Goal: Complete application form: Complete application form

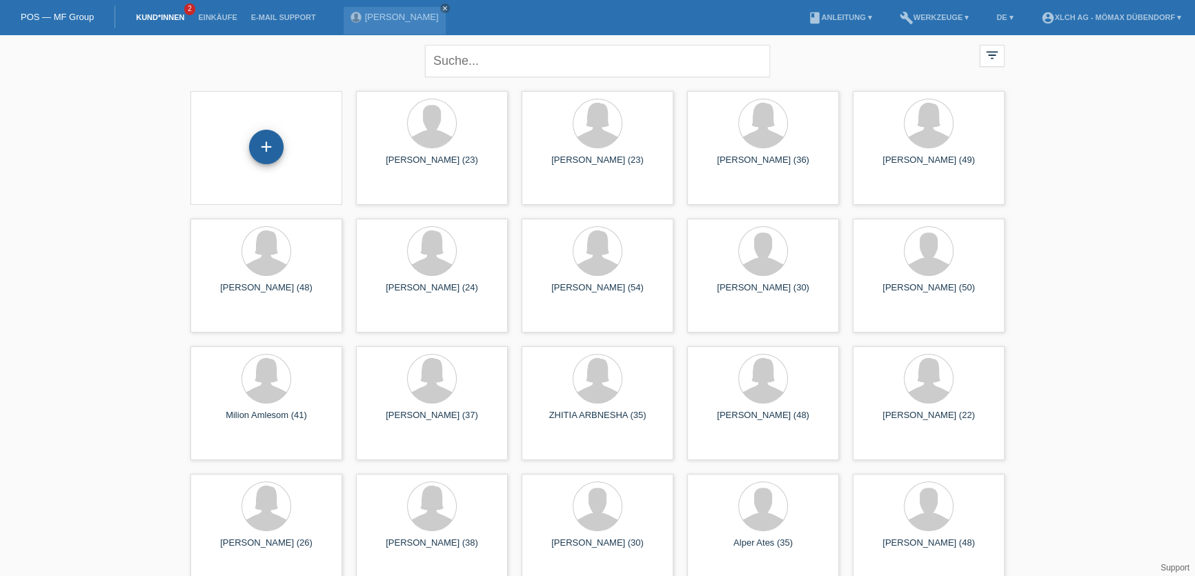
click at [270, 152] on div "+" at bounding box center [266, 147] width 34 height 34
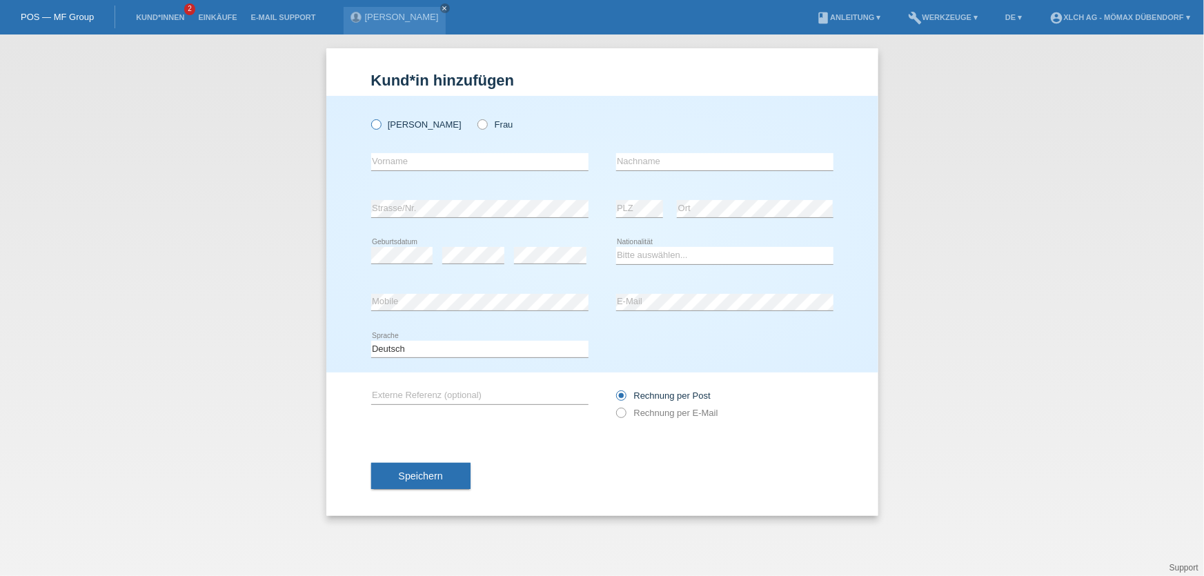
click at [368, 117] on icon at bounding box center [368, 117] width 0 height 0
click at [377, 122] on input "[PERSON_NAME]" at bounding box center [375, 123] width 9 height 9
radio input "true"
click at [399, 163] on input "text" at bounding box center [479, 161] width 217 height 17
type input "[PERSON_NAME]"
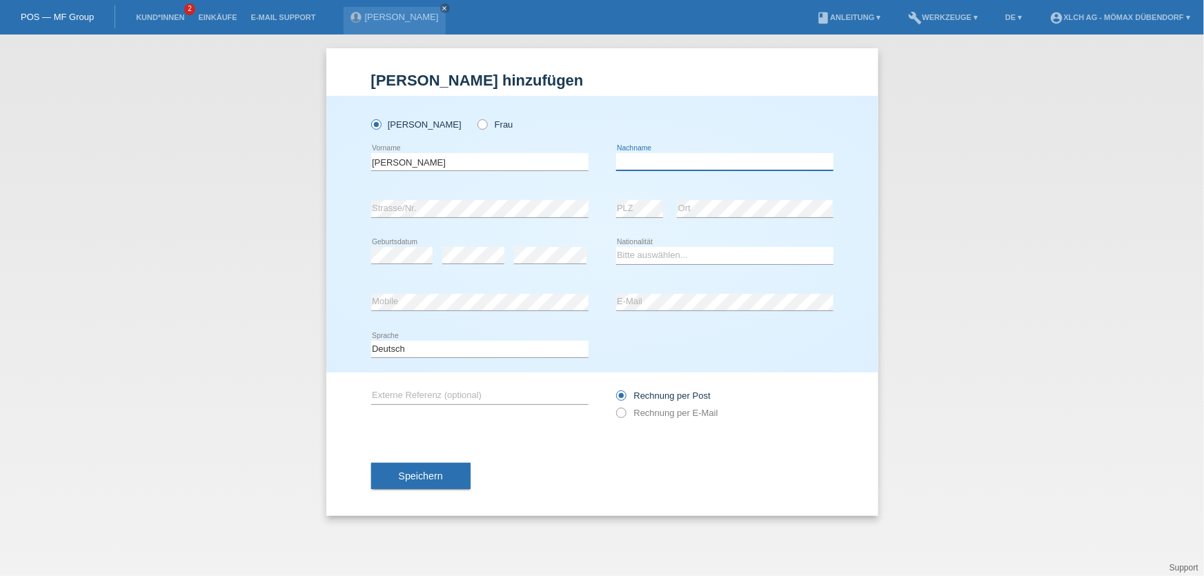
click at [645, 155] on input "text" at bounding box center [724, 161] width 217 height 17
type input "RAJAPPU"
click at [640, 253] on select "Bitte auswählen... Schweiz Deutschland Liechtenstein Österreich ------------ Af…" at bounding box center [724, 255] width 217 height 17
select select "CH"
click at [616, 247] on select "Bitte auswählen... Schweiz Deutschland Liechtenstein Österreich ------------ Af…" at bounding box center [724, 255] width 217 height 17
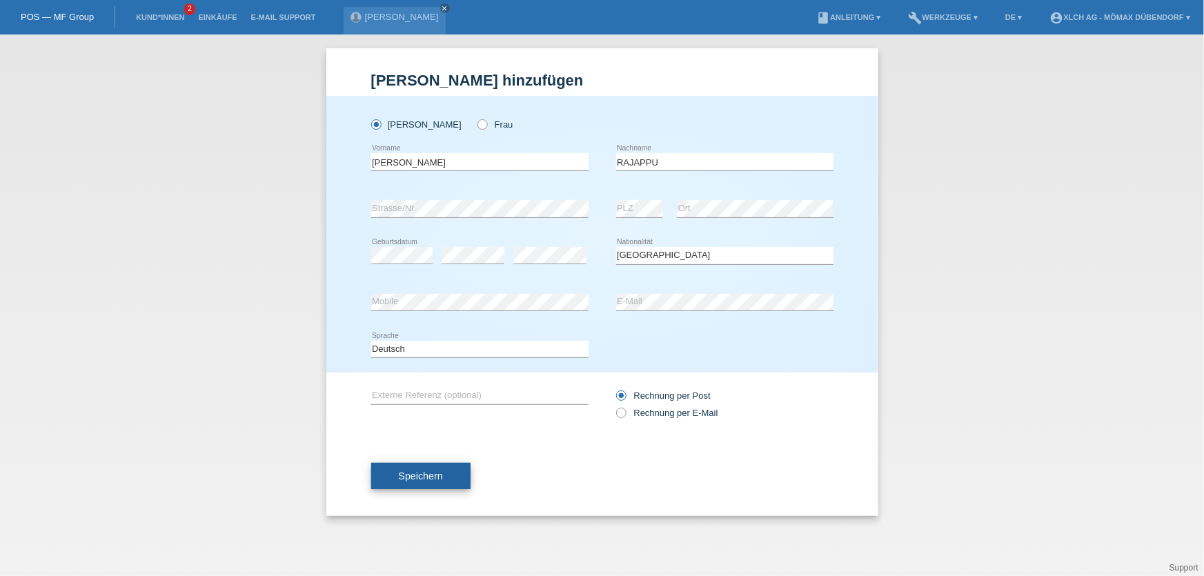
click at [418, 471] on span "Speichern" at bounding box center [421, 476] width 44 height 11
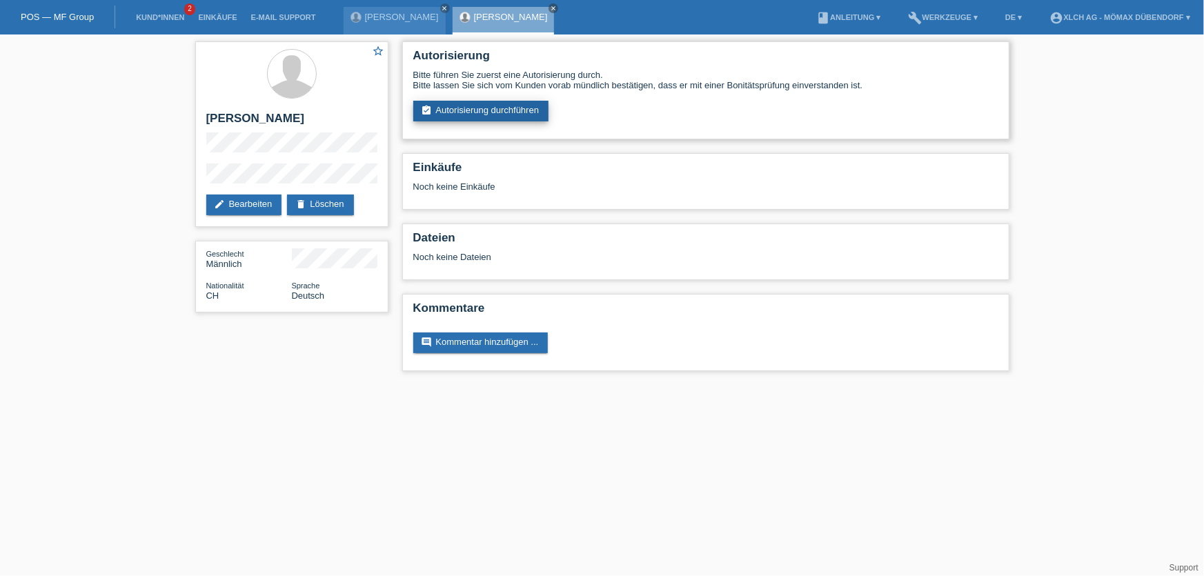
click at [524, 112] on link "assignment_turned_in Autorisierung durchführen" at bounding box center [481, 111] width 136 height 21
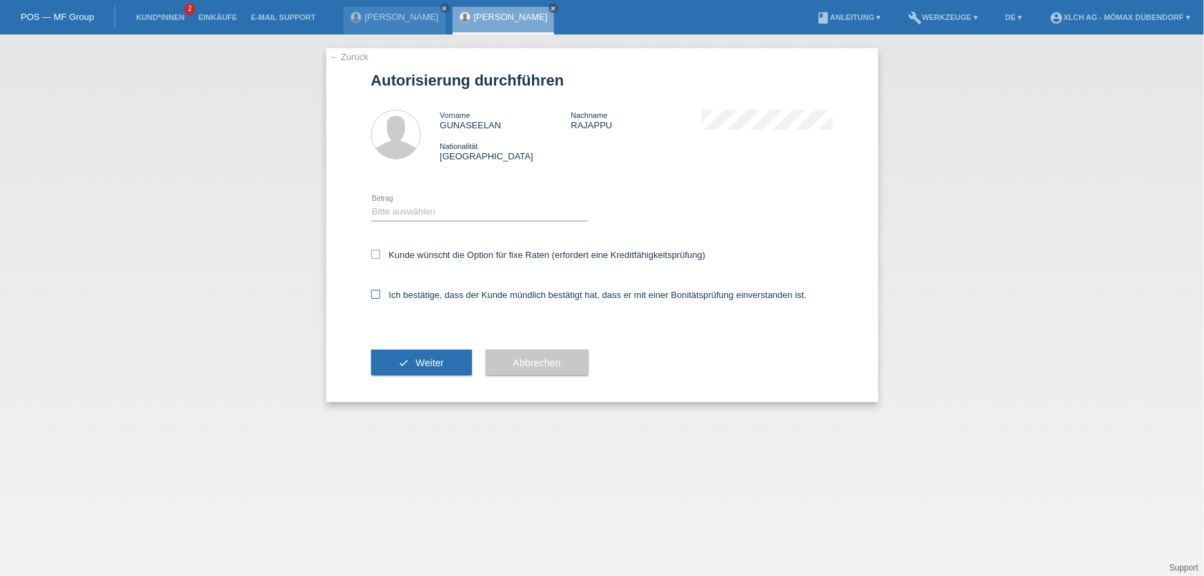
click at [375, 293] on icon at bounding box center [375, 294] width 9 height 9
click at [375, 293] on input "Ich bestätige, dass der Kunde mündlich bestätigt hat, dass er mit einer Bonität…" at bounding box center [375, 294] width 9 height 9
checkbox input "true"
click at [415, 215] on select "Bitte auswählen CHF 1.00 - CHF 499.00 CHF 500.00 - CHF 1'999.00 CHF 2'000.00 - …" at bounding box center [479, 212] width 217 height 17
select select "2"
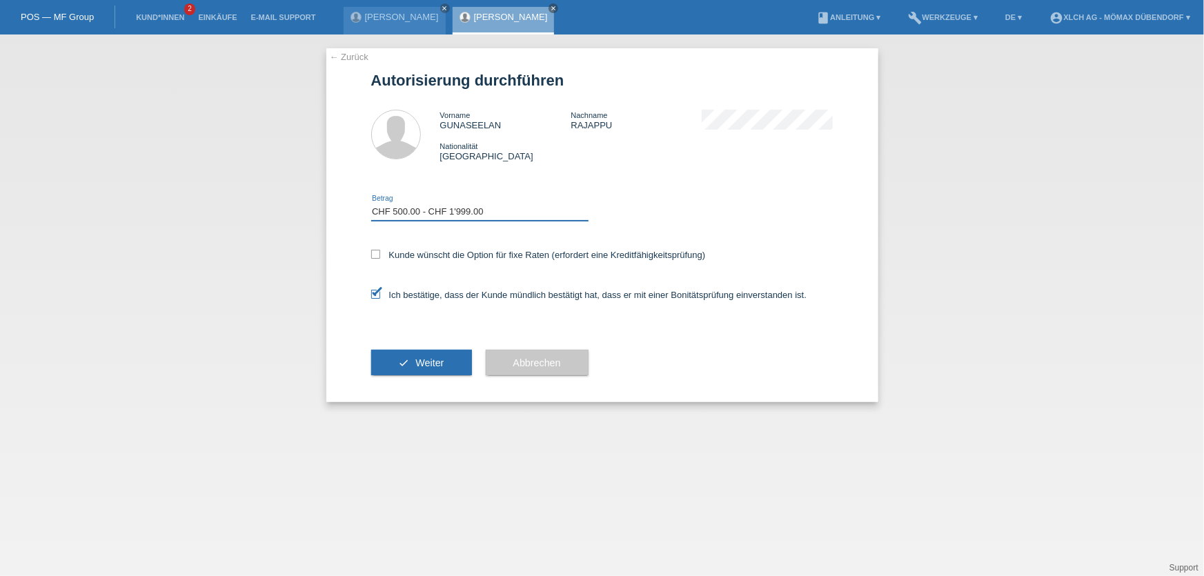
click at [371, 204] on select "Bitte auswählen CHF 1.00 - CHF 499.00 CHF 500.00 - CHF 1'999.00 CHF 2'000.00 - …" at bounding box center [479, 212] width 217 height 17
click at [416, 357] on span "Weiter" at bounding box center [429, 362] width 28 height 11
